Goal: Navigation & Orientation: Find specific page/section

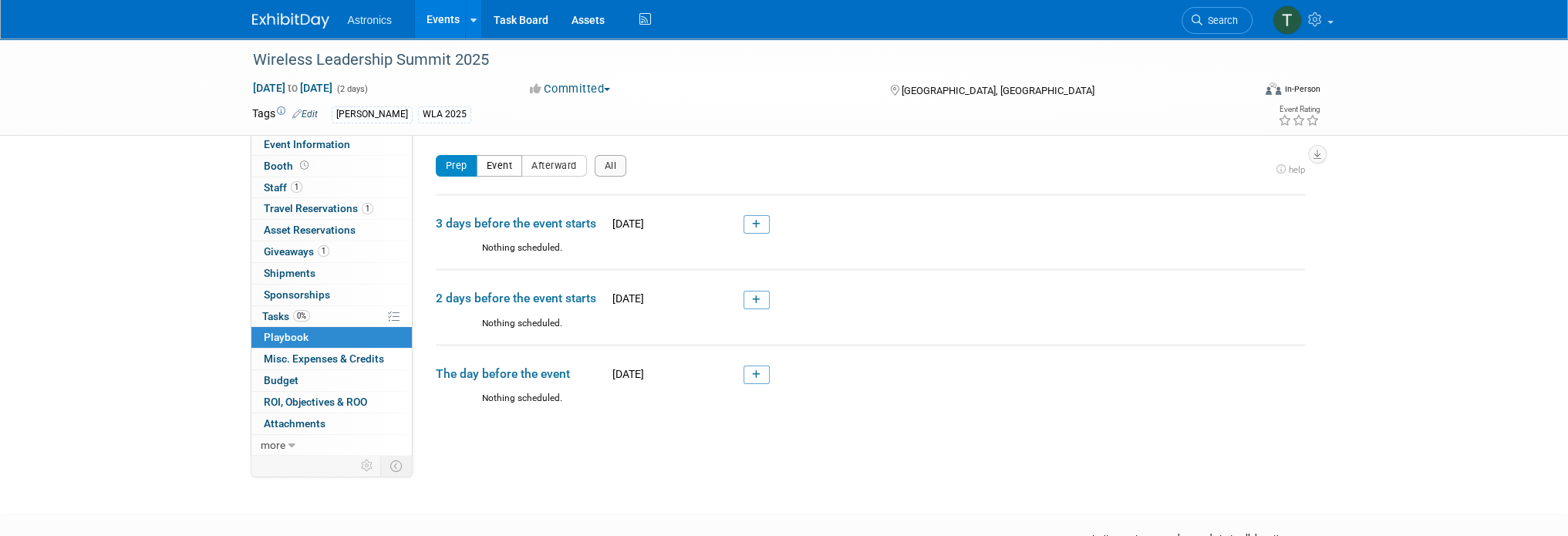
click at [491, 170] on button "Event" at bounding box center [500, 165] width 46 height 21
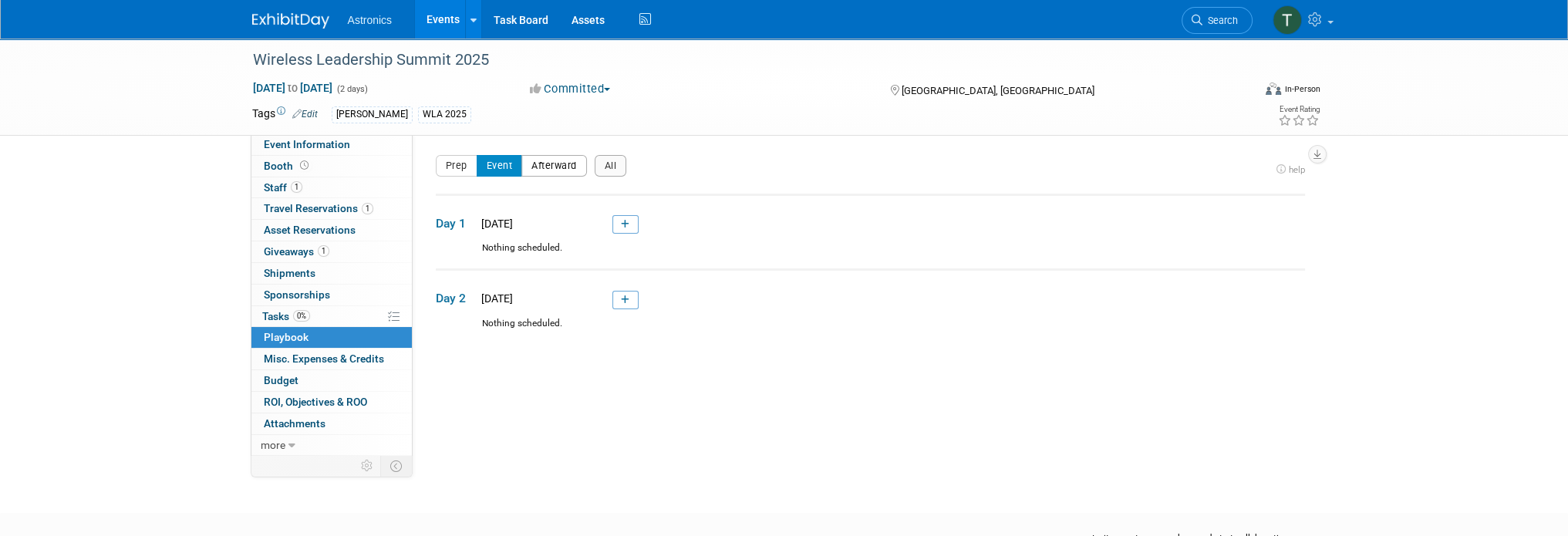
click at [539, 172] on button "Afterward" at bounding box center [555, 165] width 66 height 21
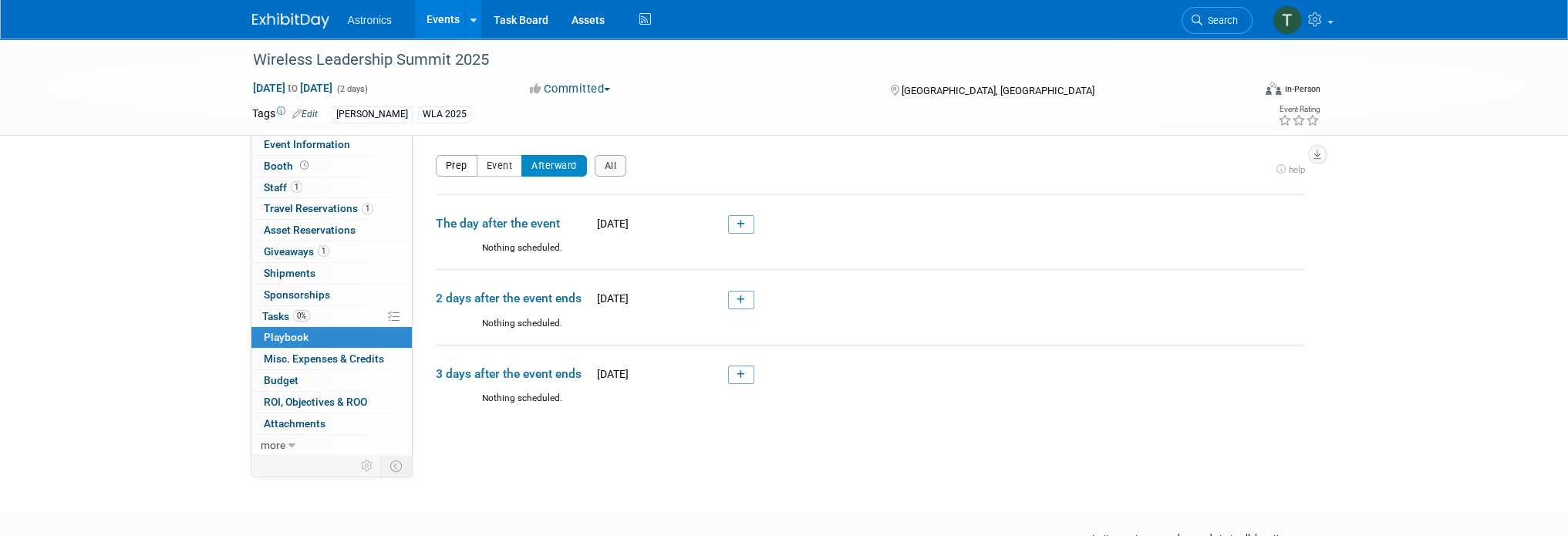
click at [446, 167] on button "Prep" at bounding box center [456, 165] width 42 height 21
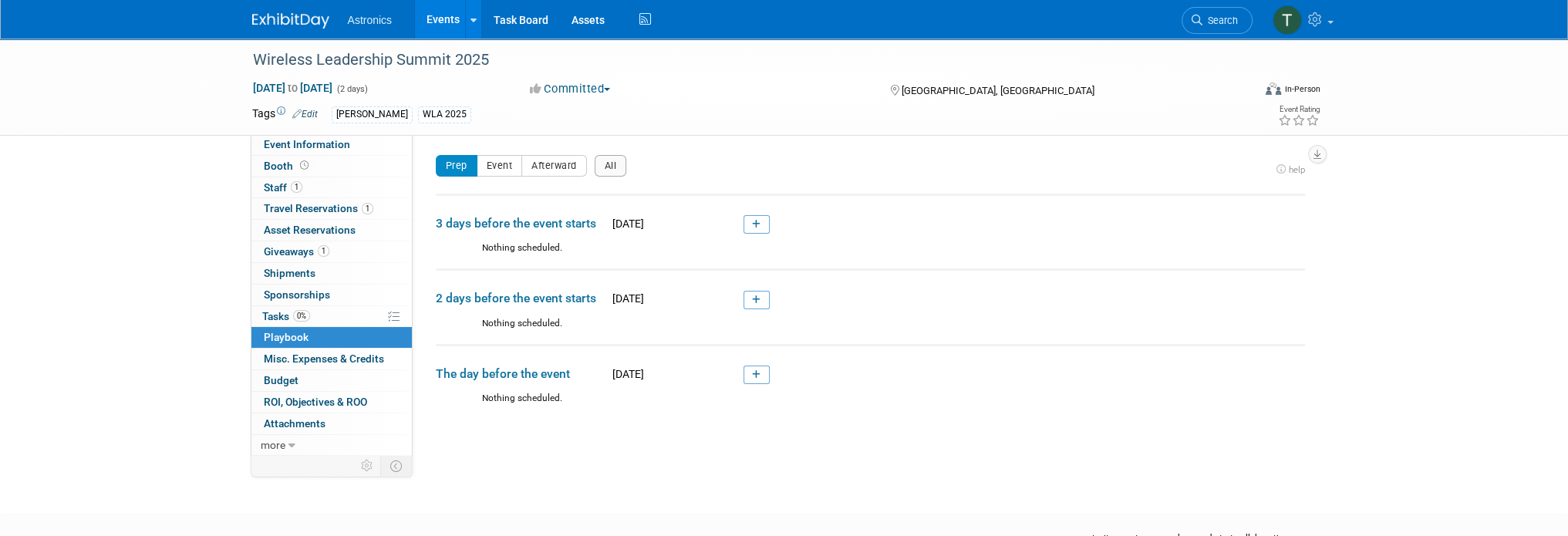
click at [290, 21] on img at bounding box center [291, 21] width 77 height 16
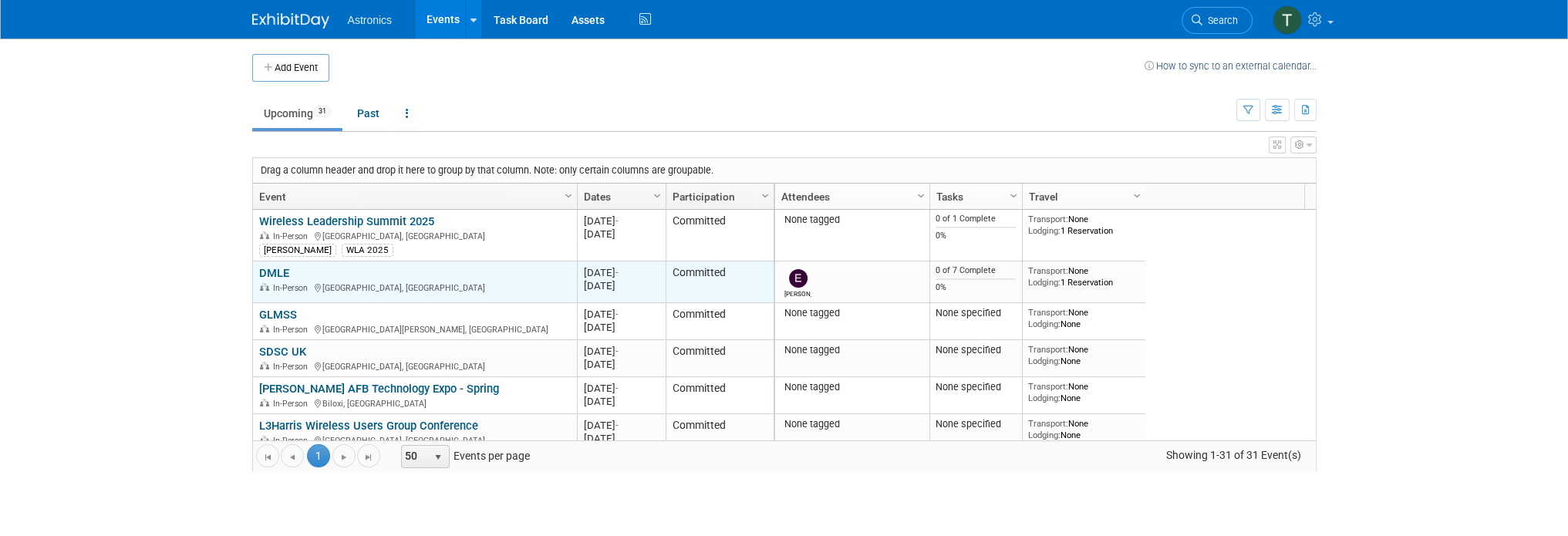
click at [264, 271] on link "DMLE" at bounding box center [274, 273] width 30 height 14
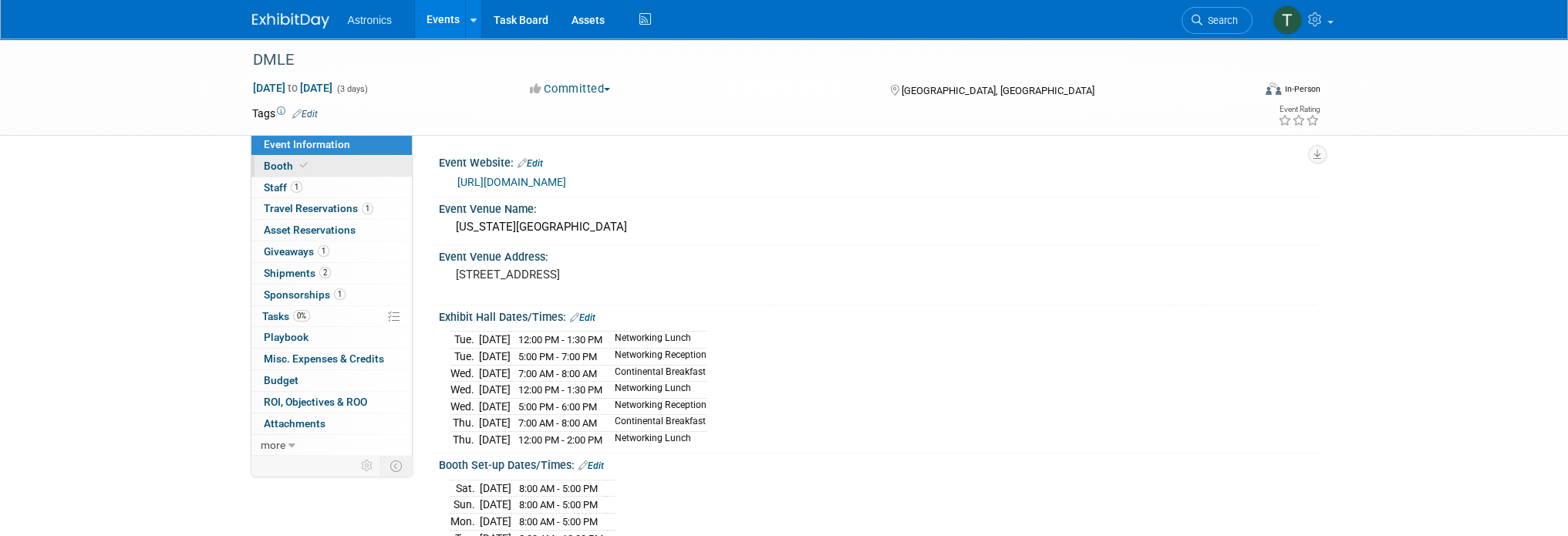
click at [272, 167] on span "Booth" at bounding box center [287, 165] width 47 height 12
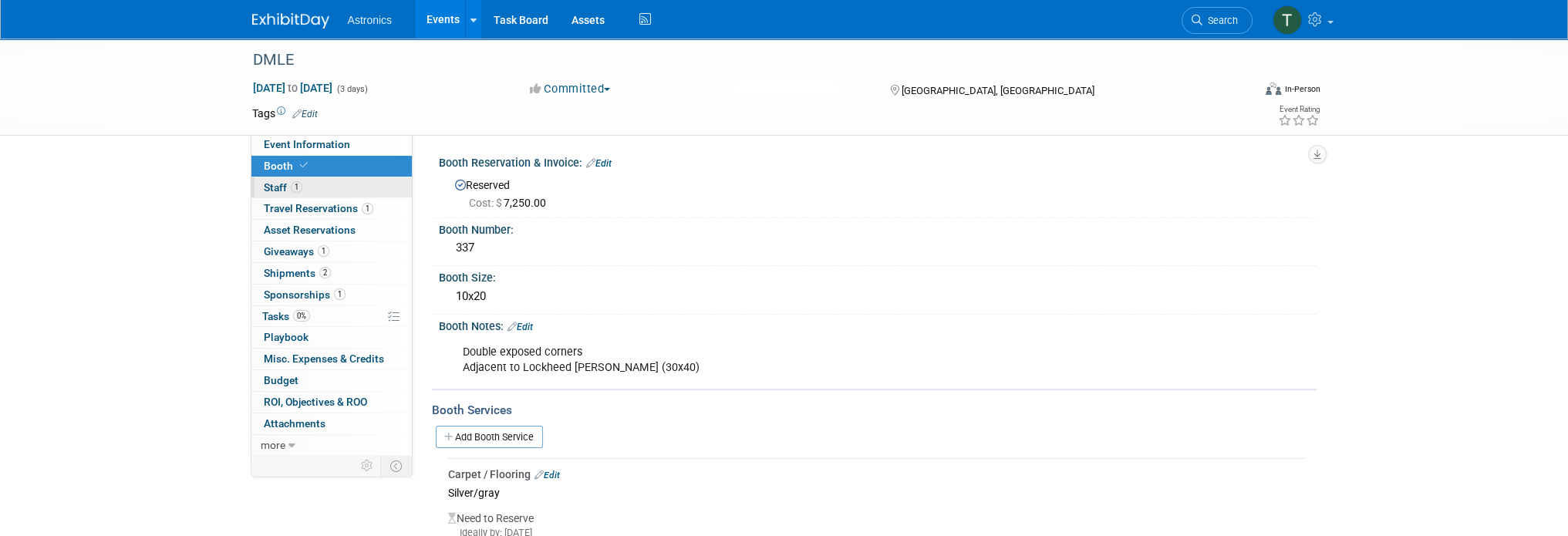
click at [272, 184] on span "Staff 1" at bounding box center [283, 187] width 39 height 12
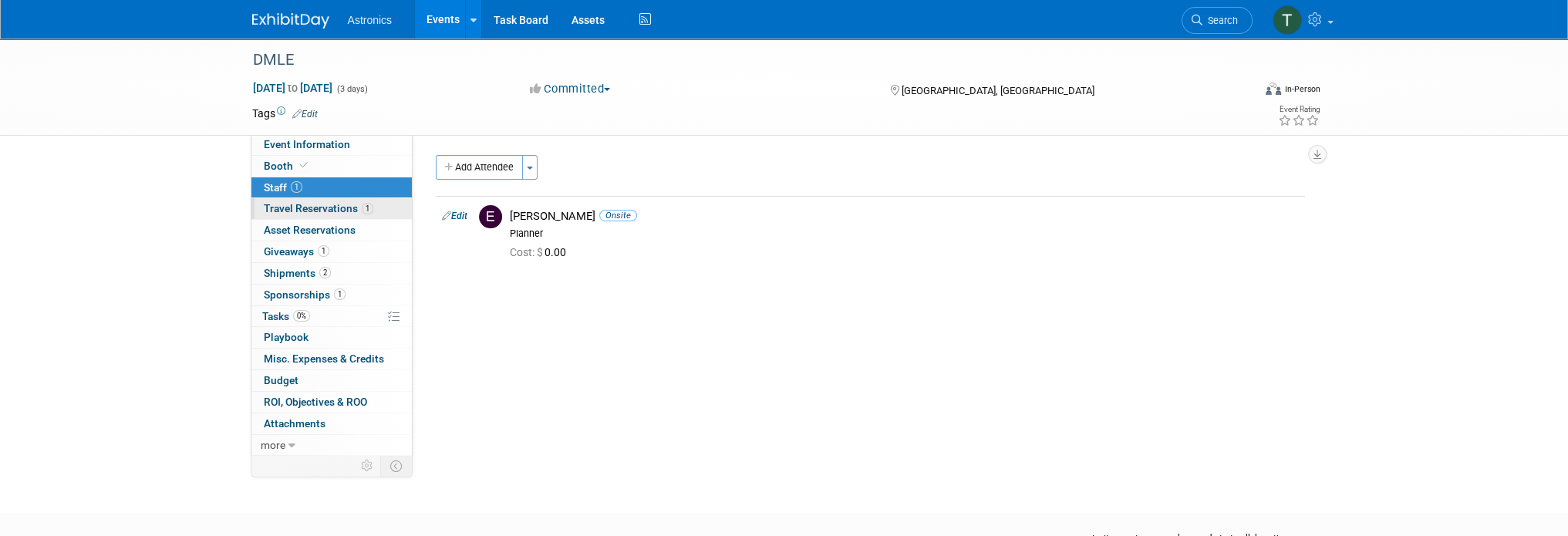
click at [283, 207] on span "Travel Reservations 1" at bounding box center [319, 208] width 109 height 12
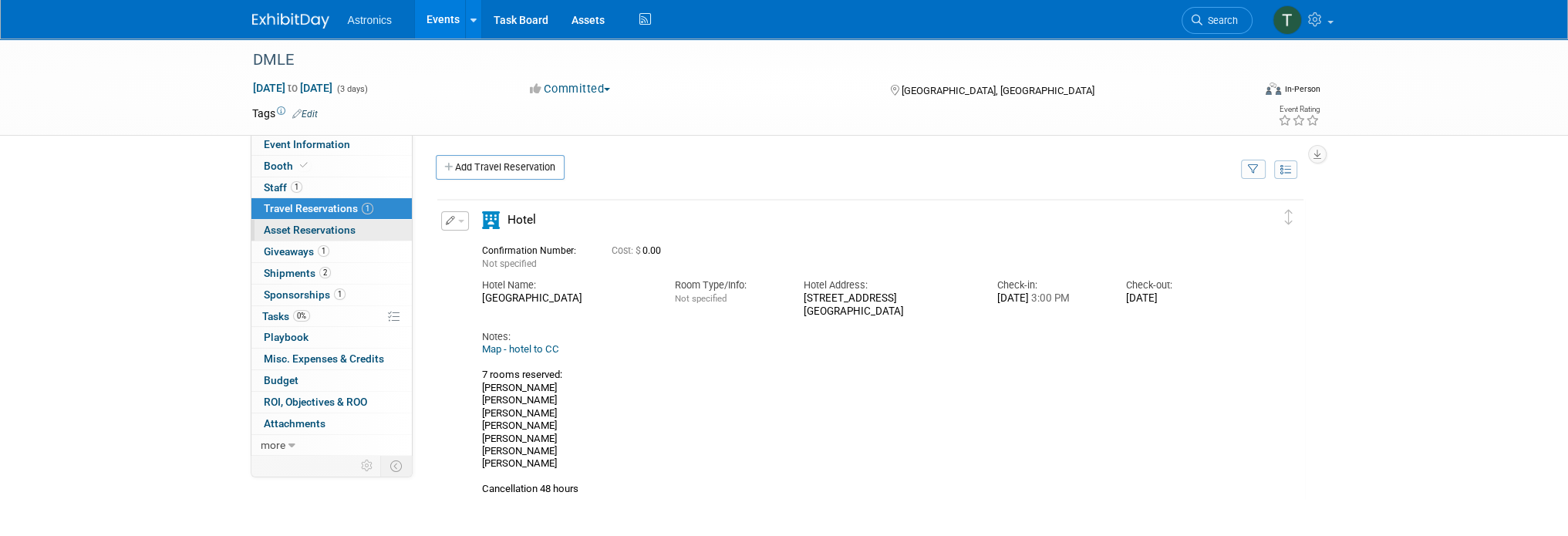
click at [291, 225] on span "Asset Reservations 0" at bounding box center [310, 230] width 92 height 12
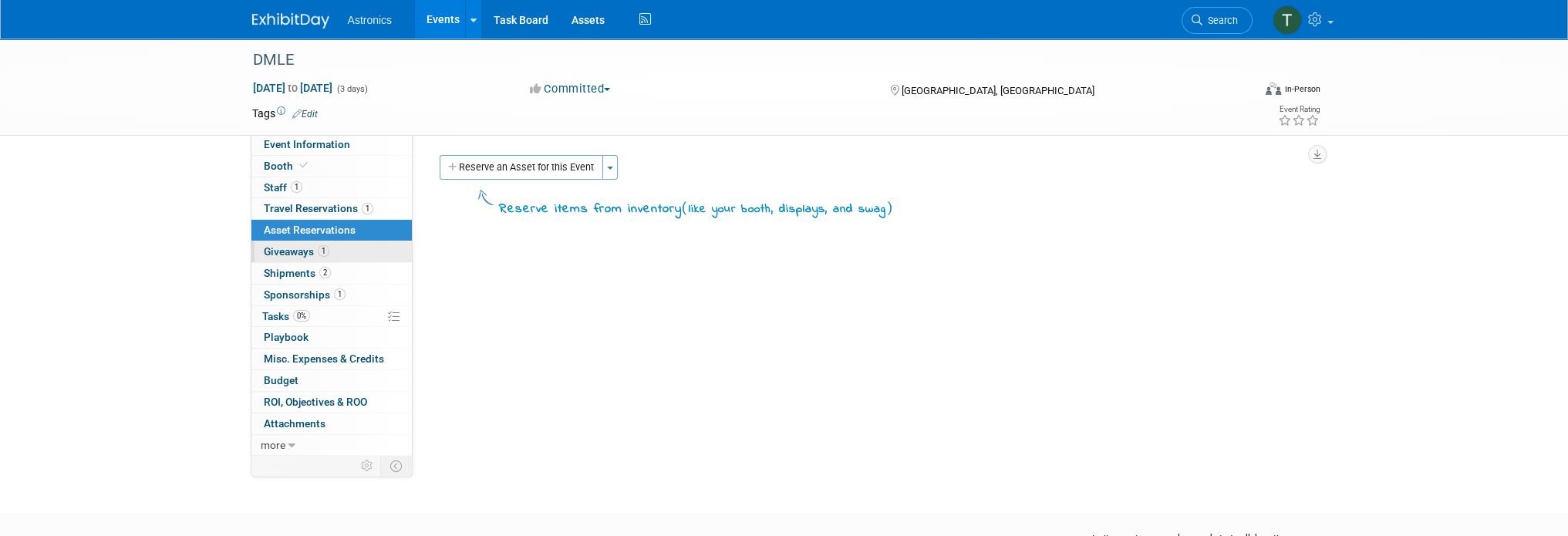
click at [298, 245] on span "Giveaways 1" at bounding box center [297, 251] width 66 height 12
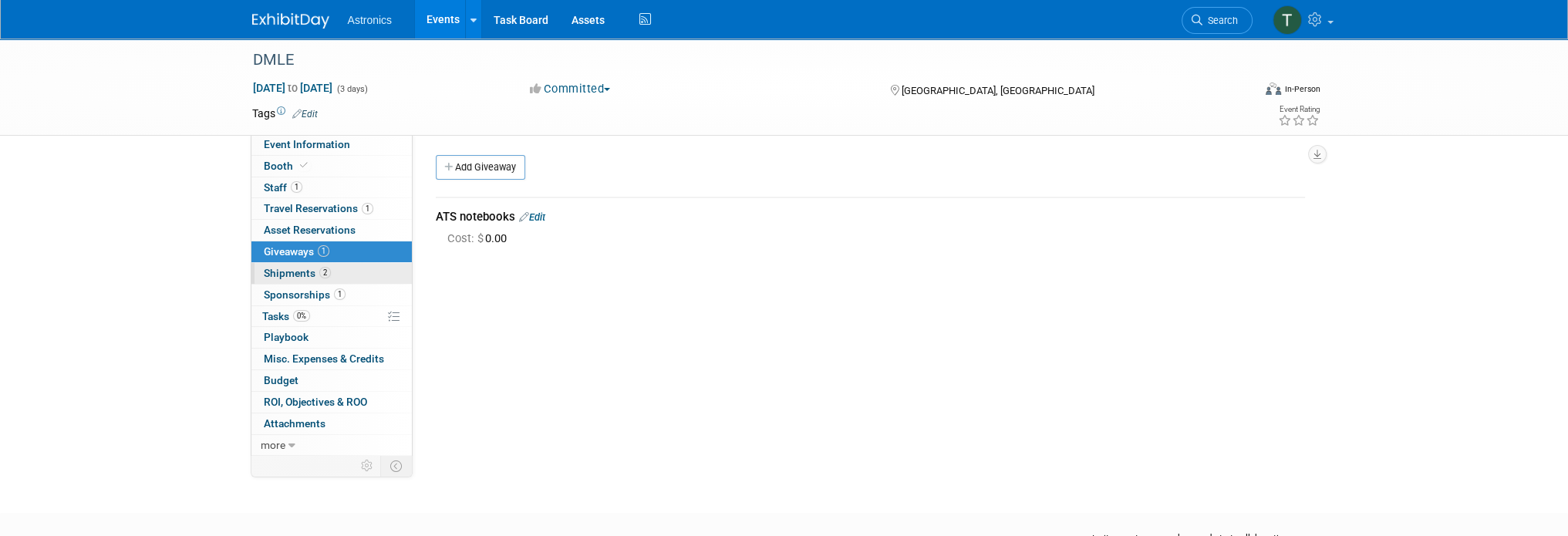
click at [289, 277] on span "Shipments 2" at bounding box center [298, 273] width 67 height 12
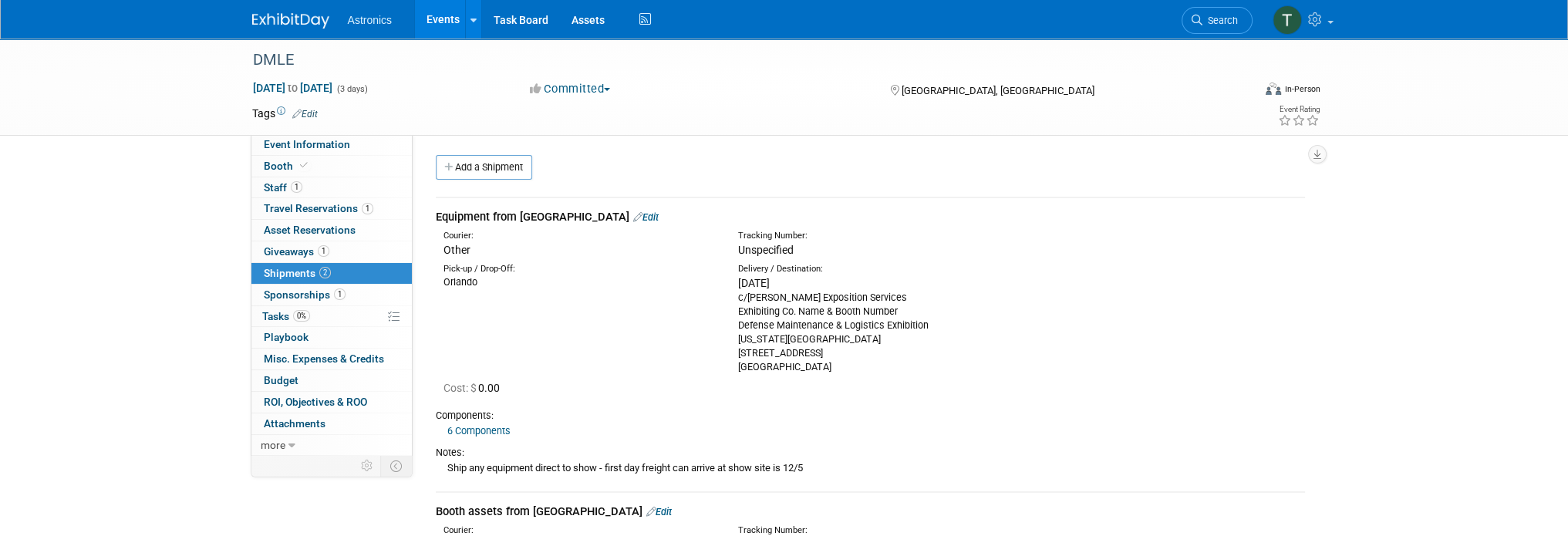
drag, startPoint x: 734, startPoint y: 241, endPoint x: 824, endPoint y: 375, distance: 161.4
click at [838, 377] on td "Equipment from Orlando Edit Courier: Other Tracking Number: Exhibiting Co. Name…" at bounding box center [870, 344] width 869 height 294
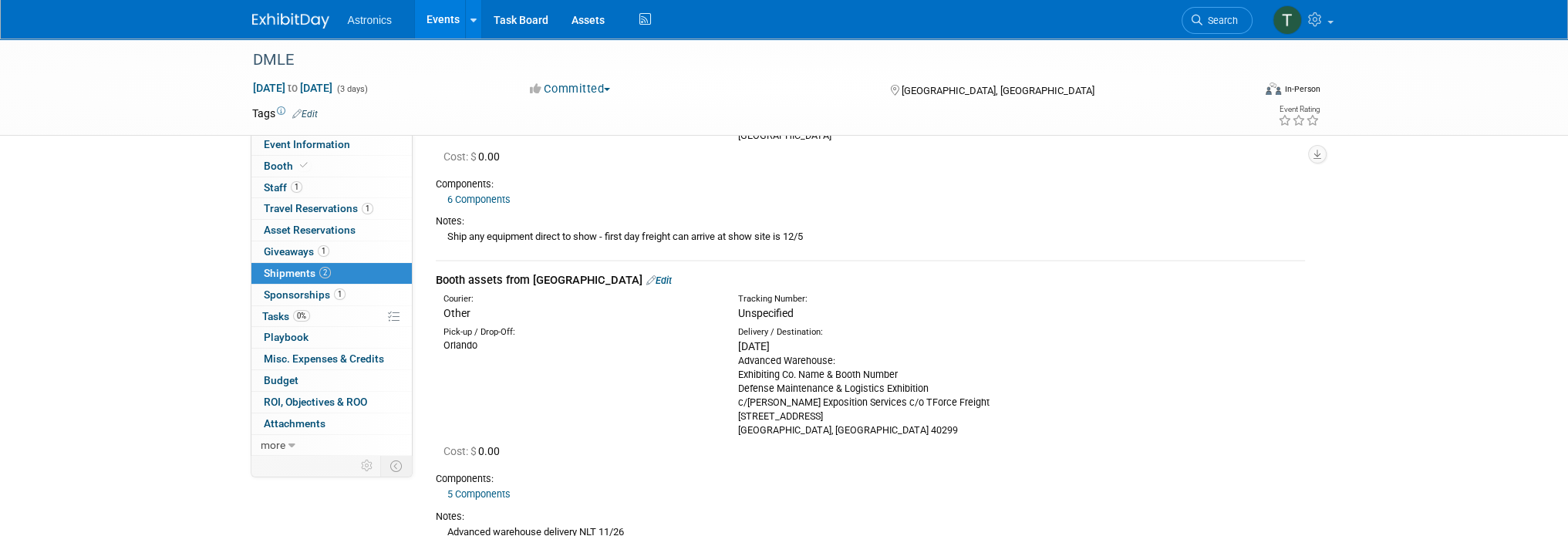
scroll to position [309, 0]
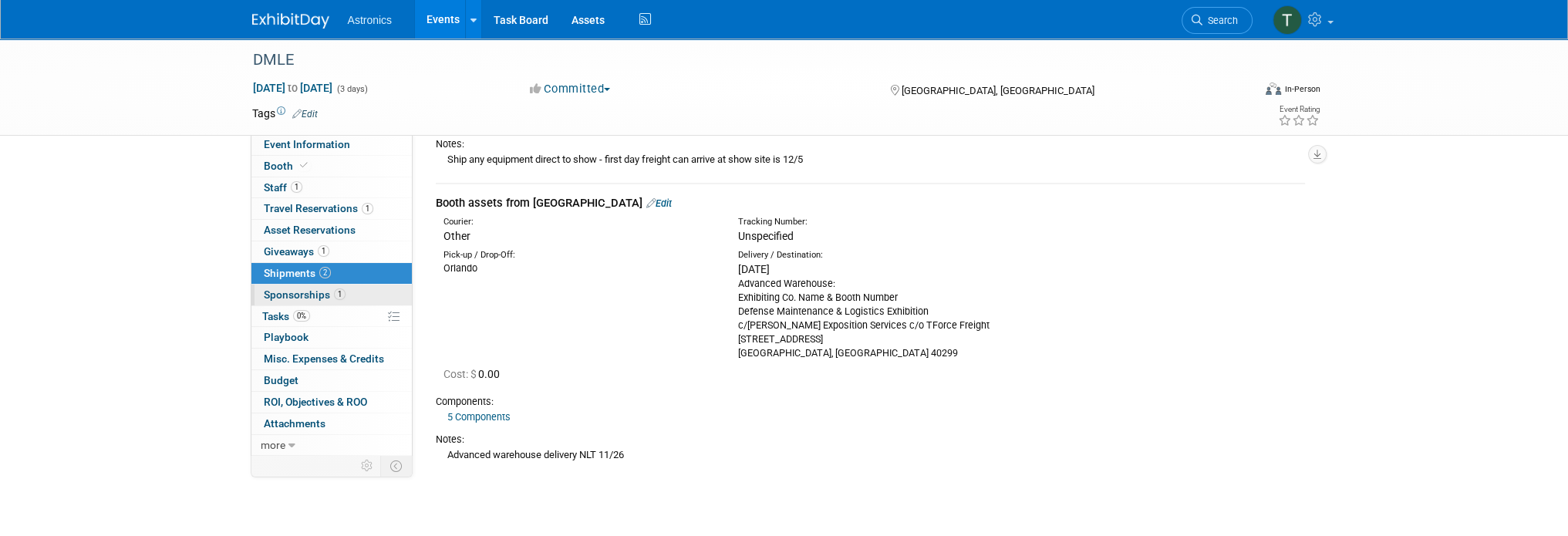
click at [309, 296] on span "Sponsorships 1" at bounding box center [305, 294] width 81 height 12
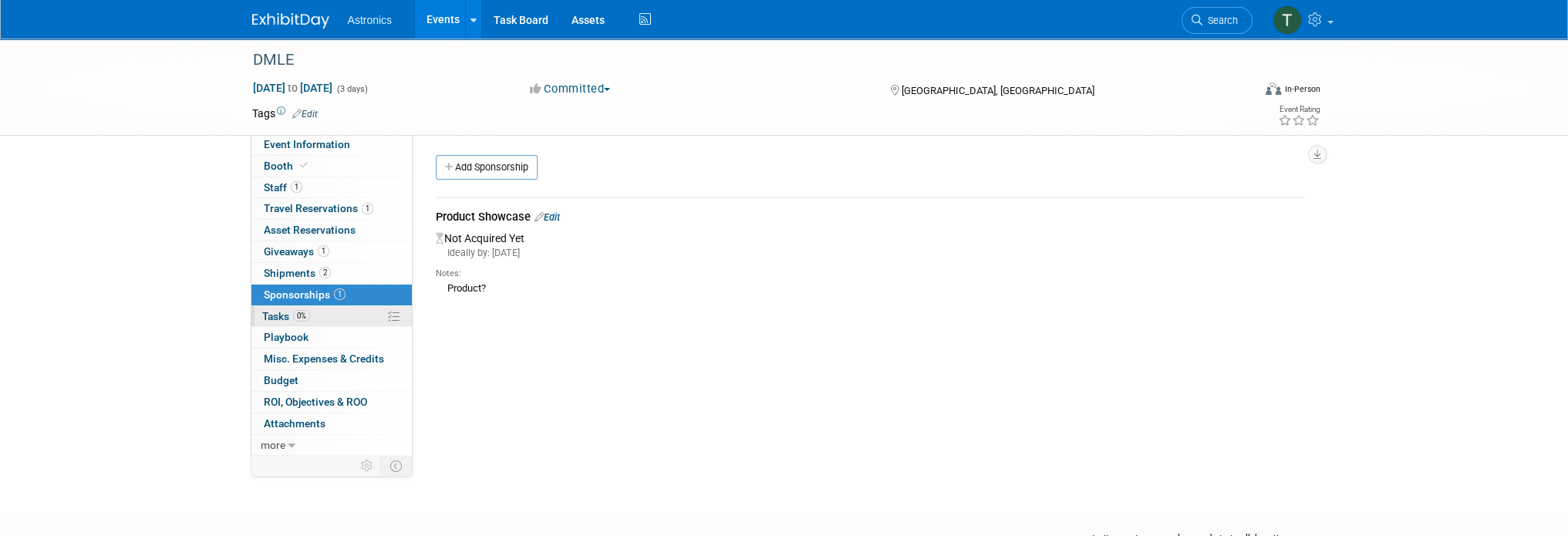
click at [287, 314] on span "Tasks 0%" at bounding box center [286, 316] width 48 height 12
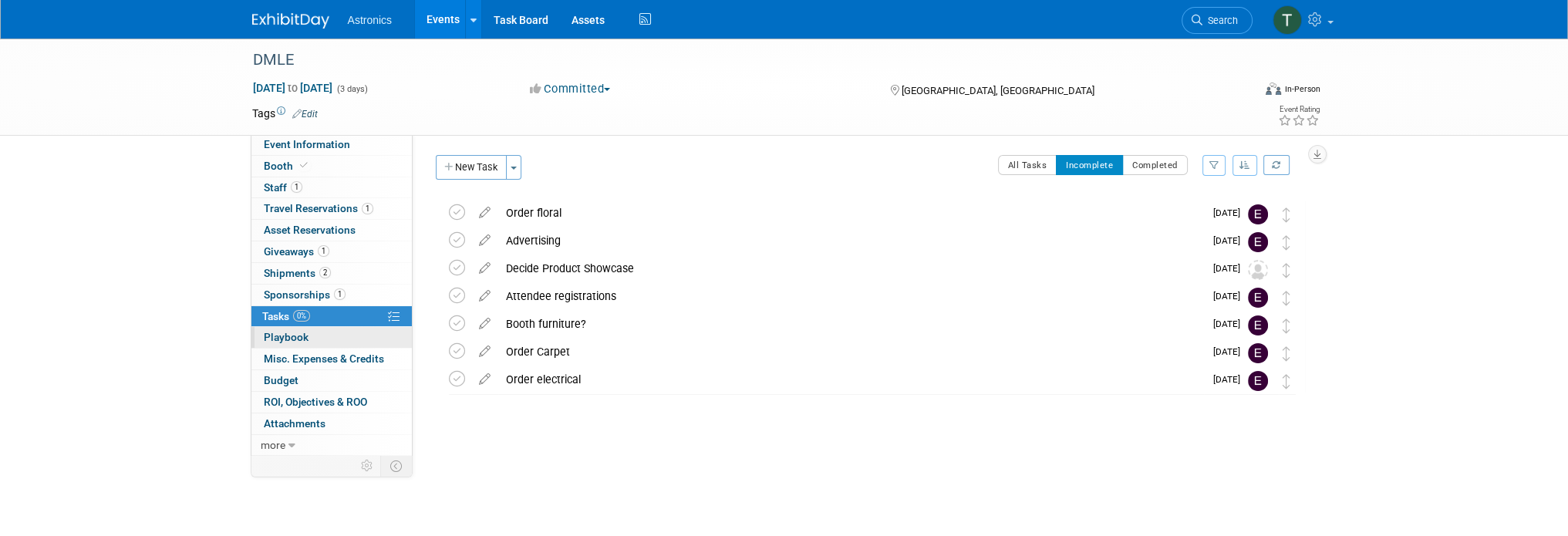
click at [333, 336] on link "0 Playbook 0" at bounding box center [332, 337] width 161 height 21
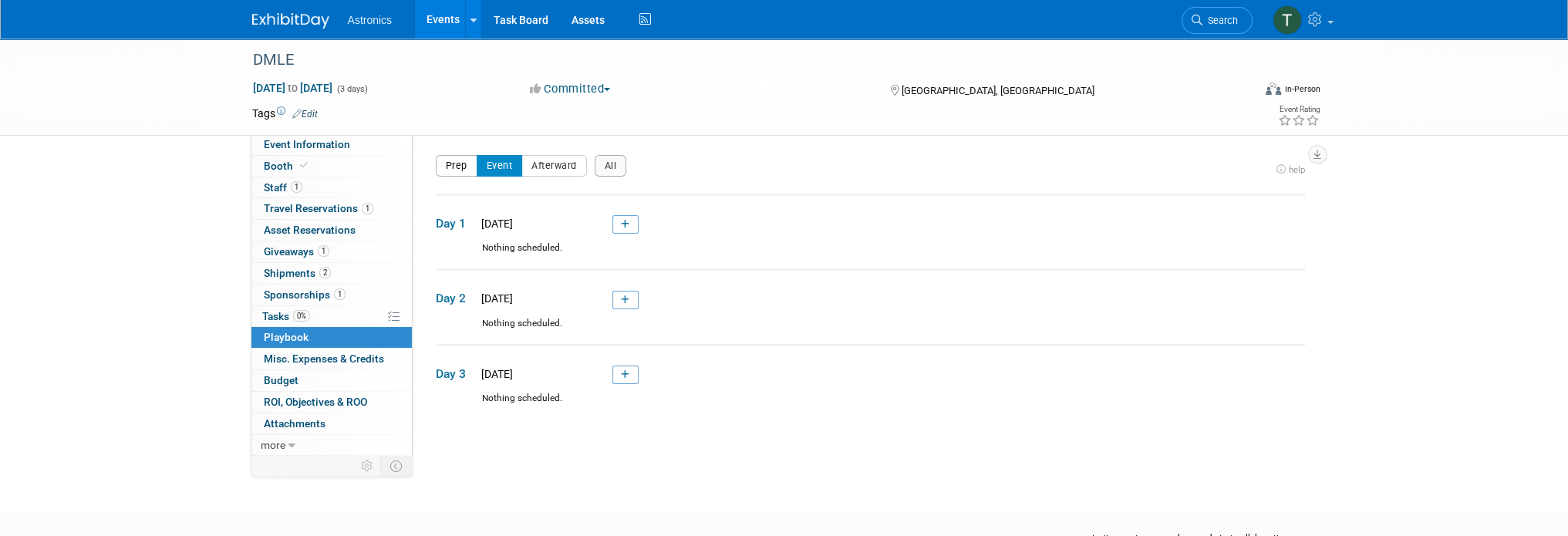
click at [449, 162] on button "Prep" at bounding box center [456, 165] width 42 height 21
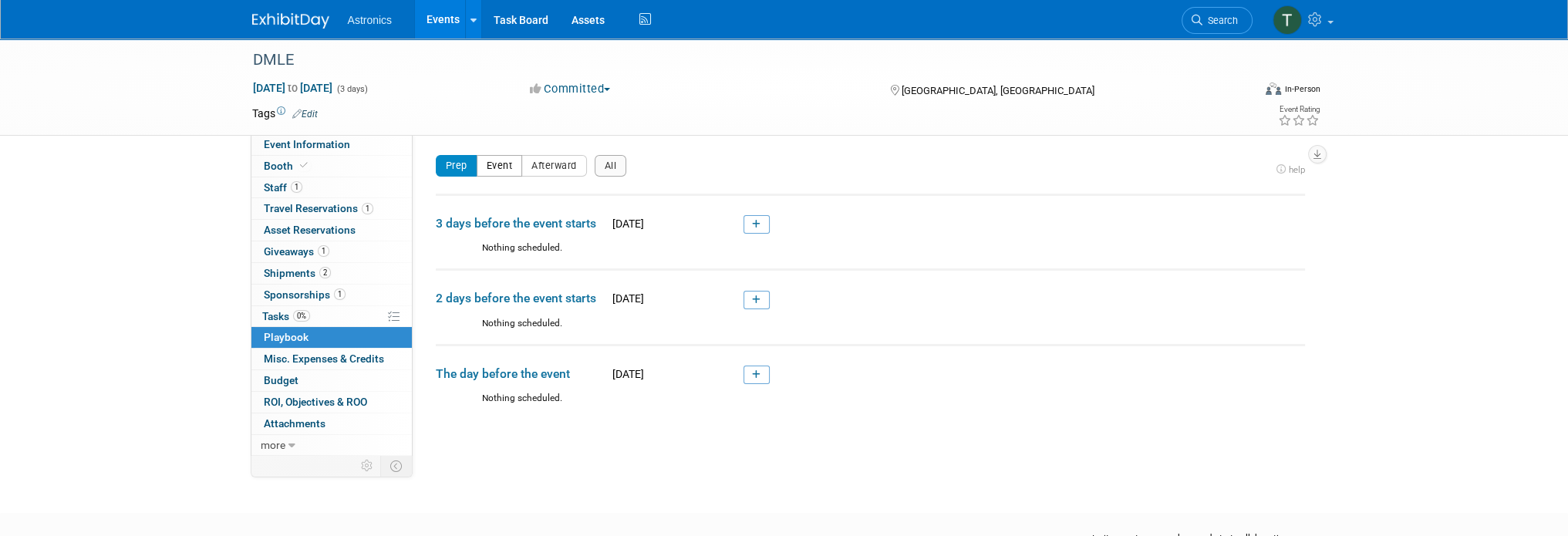
click at [494, 165] on button "Event" at bounding box center [500, 165] width 46 height 21
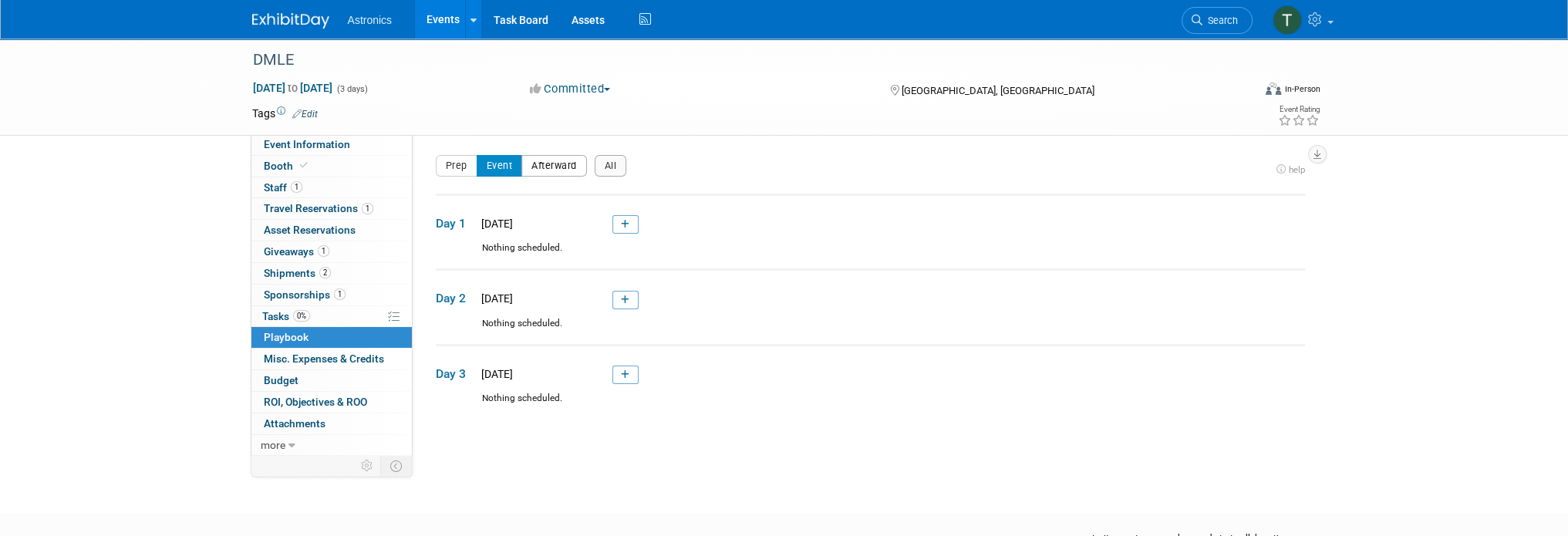
click at [529, 165] on button "Afterward" at bounding box center [555, 165] width 66 height 21
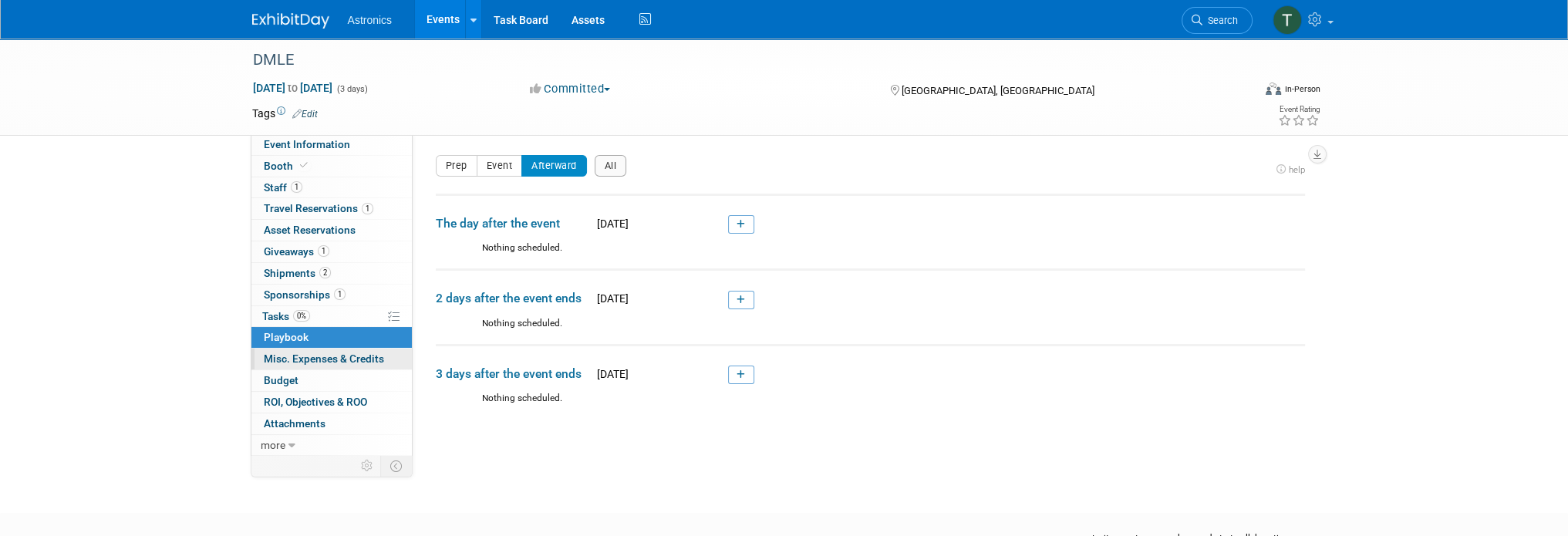
click at [287, 355] on span "Misc. Expenses & Credits 0" at bounding box center [324, 358] width 120 height 12
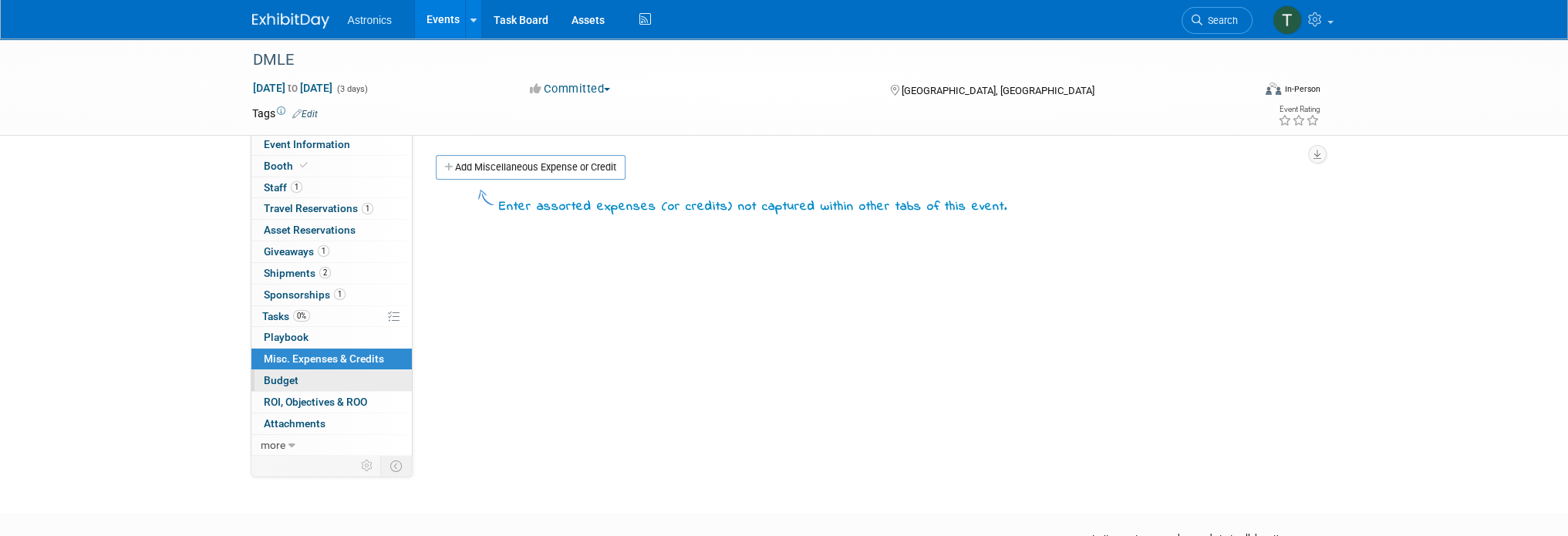
click at [288, 385] on span "Budget" at bounding box center [281, 380] width 35 height 12
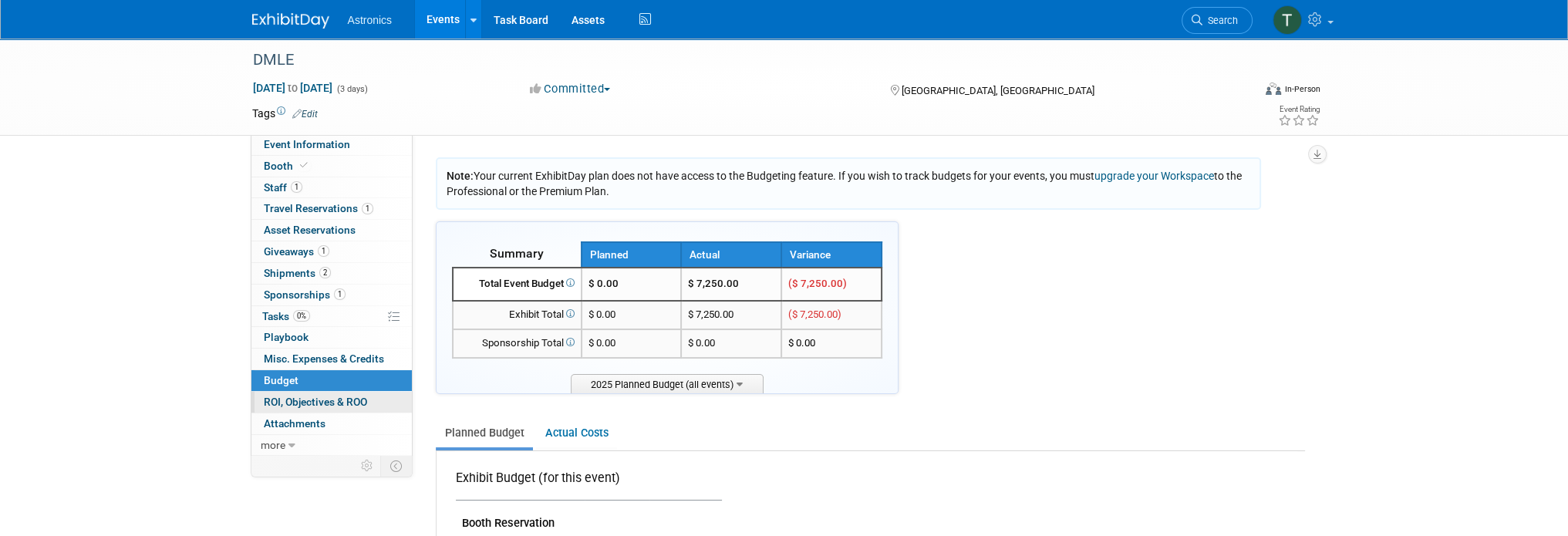
click at [288, 396] on span "ROI, Objectives & ROO 0" at bounding box center [316, 402] width 104 height 12
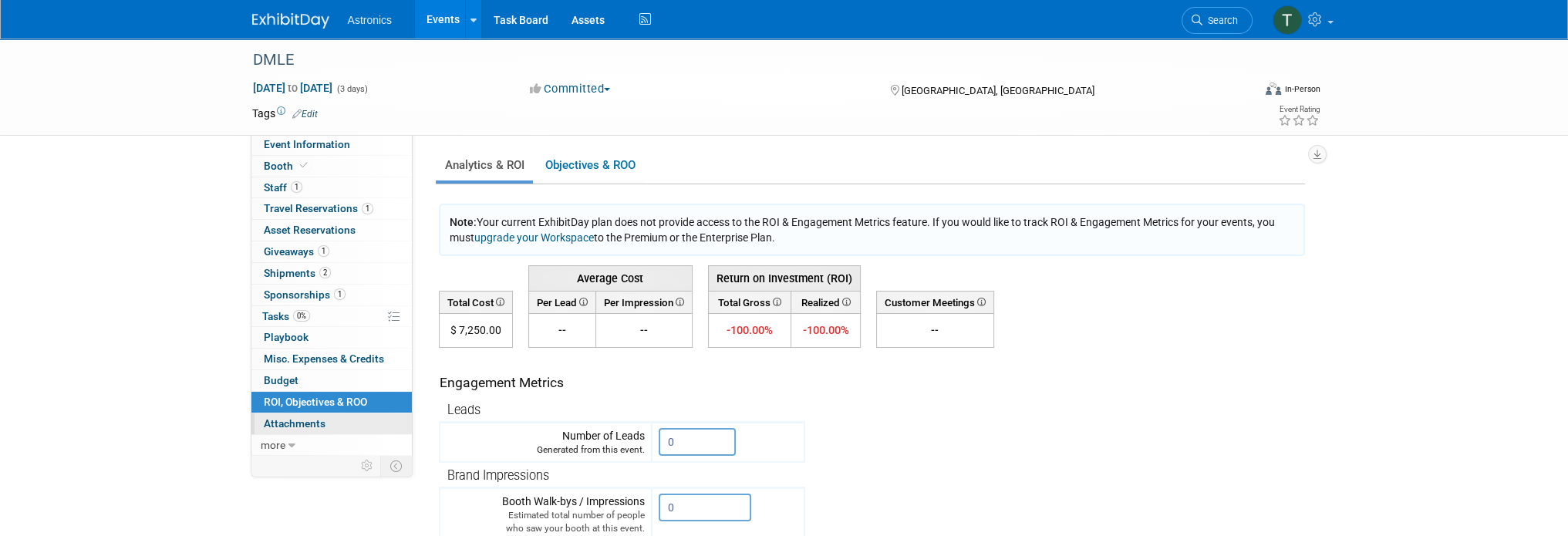
click at [293, 425] on span "Attachments 0" at bounding box center [295, 423] width 62 height 12
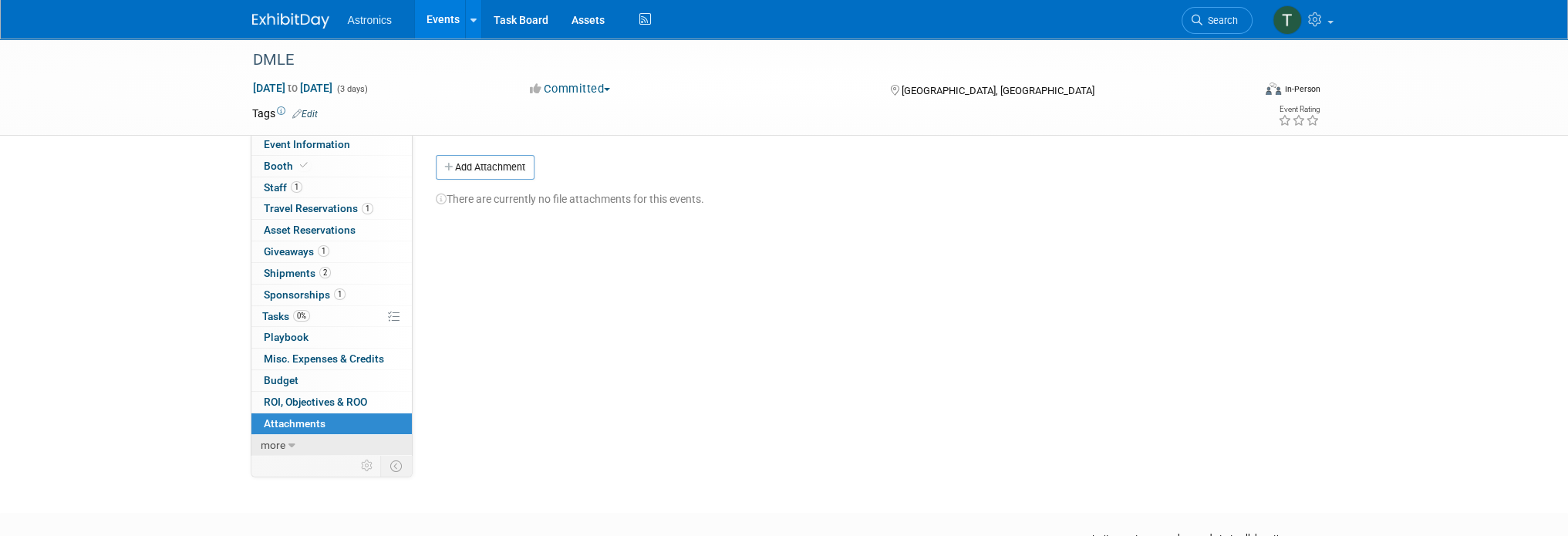
click at [287, 447] on link "more" at bounding box center [332, 445] width 161 height 21
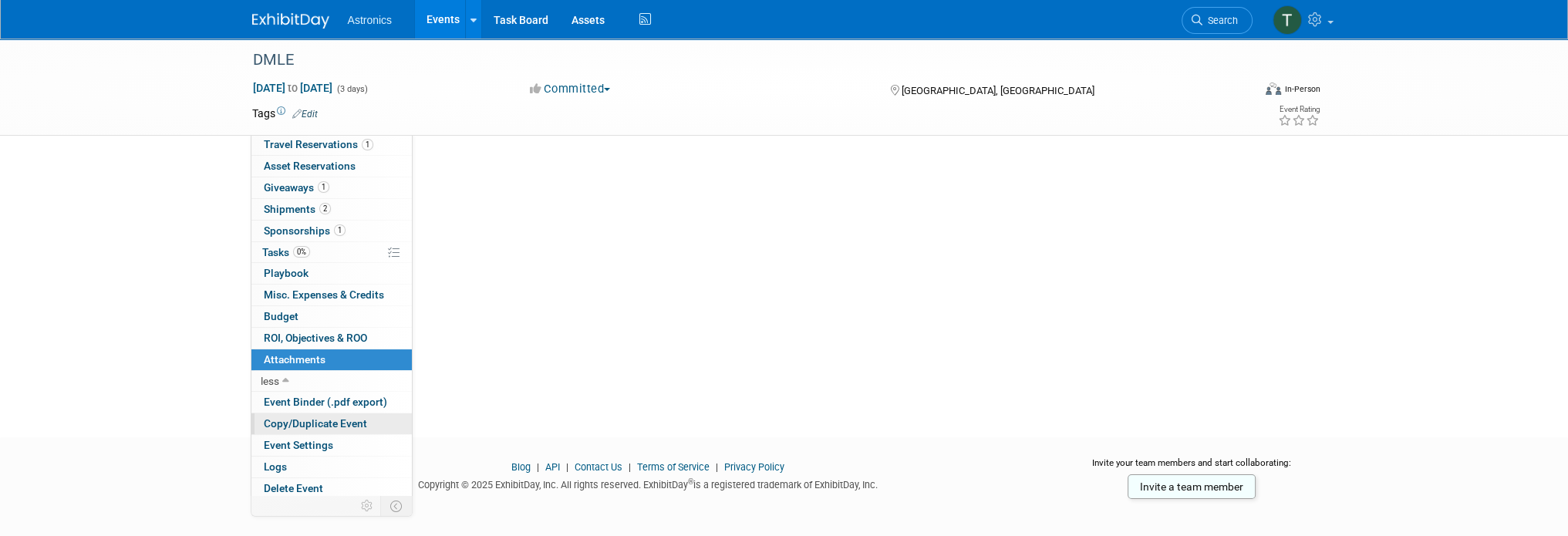
scroll to position [191, 0]
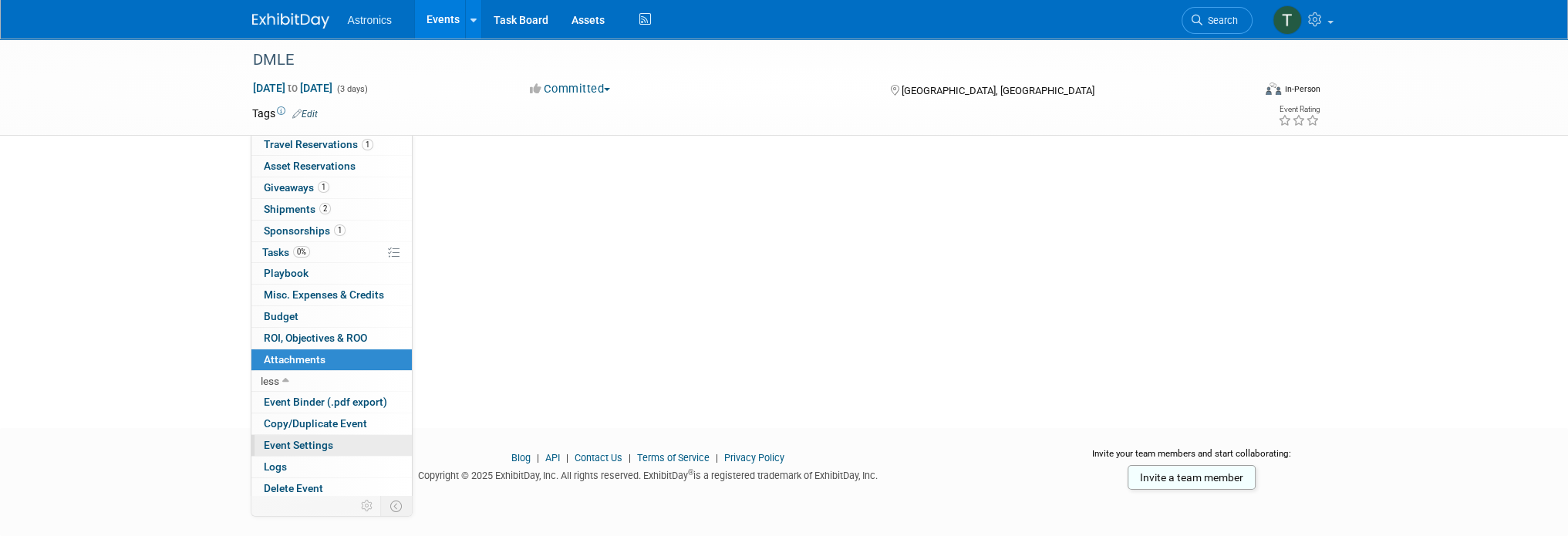
click at [337, 439] on link "Event Settings" at bounding box center [332, 445] width 161 height 21
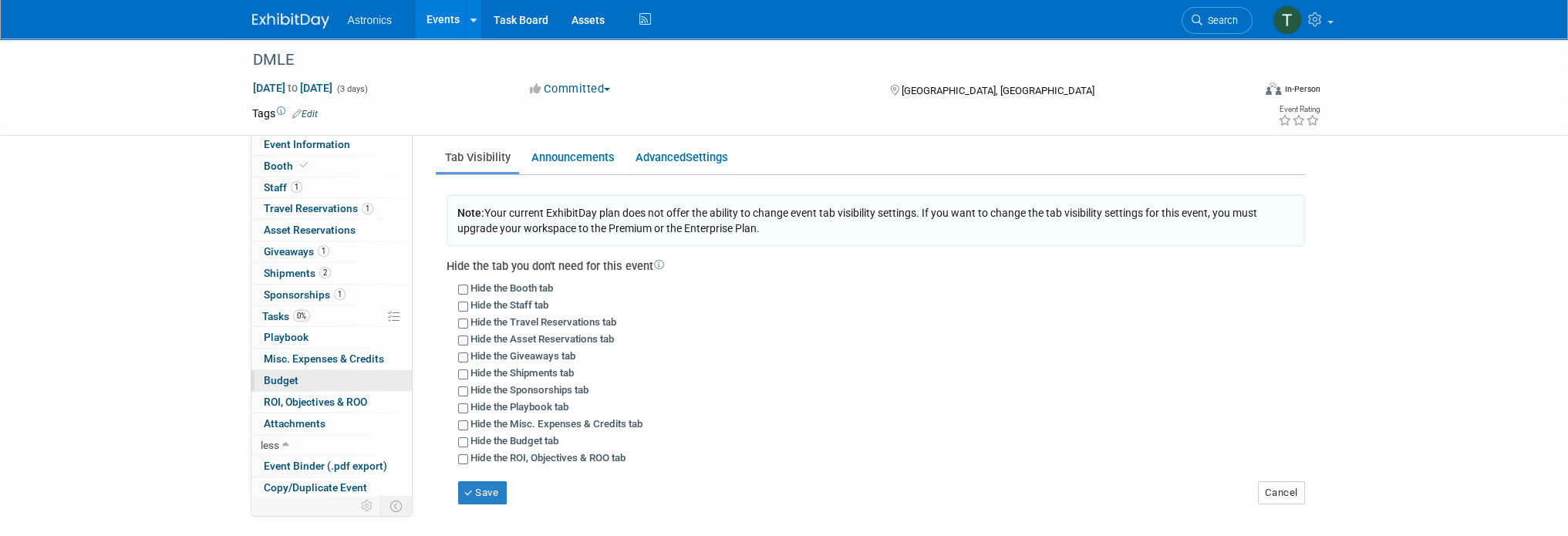
scroll to position [0, 0]
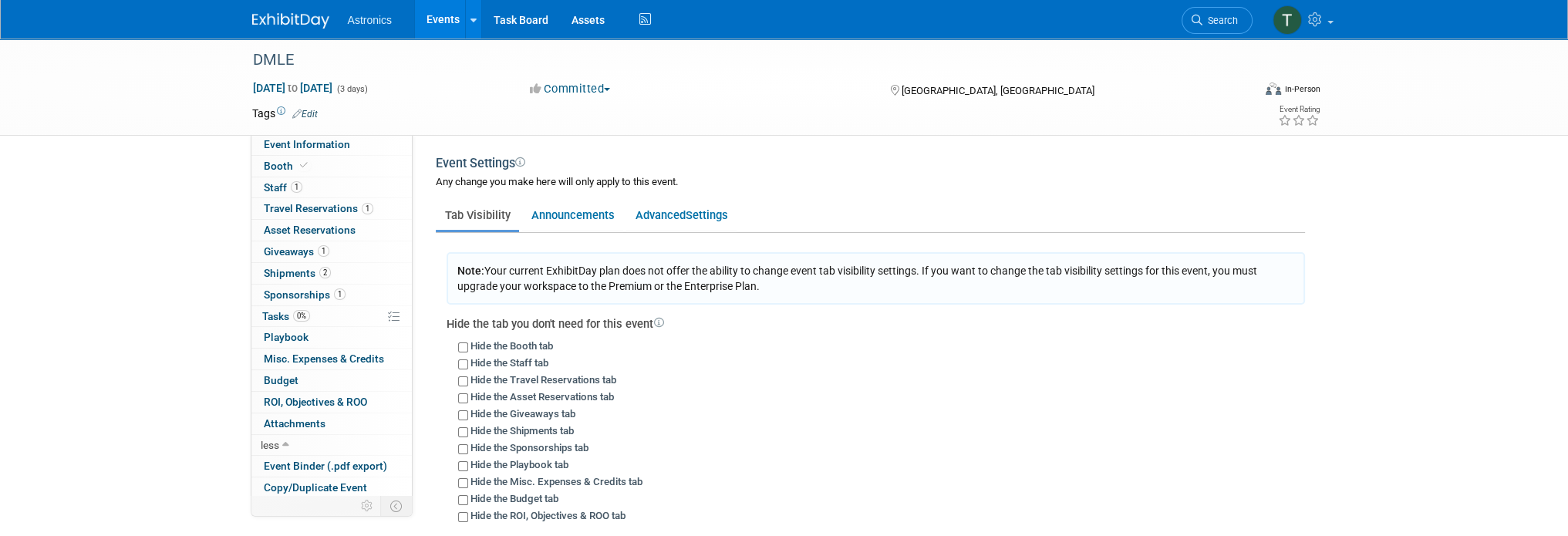
click at [272, 24] on img at bounding box center [291, 21] width 77 height 16
